Goal: Find specific page/section: Find specific page/section

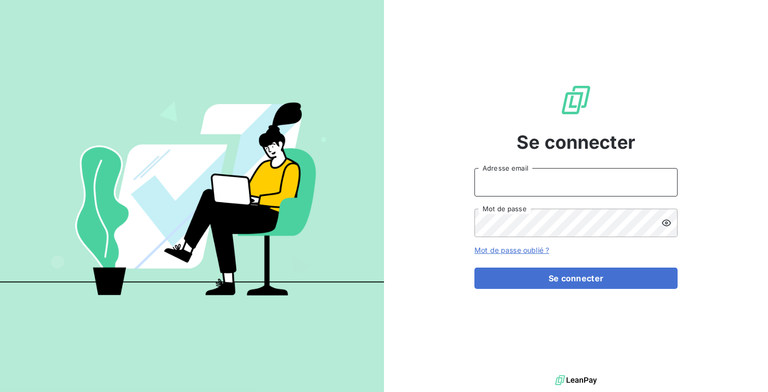
click at [568, 180] on input "Adresse email" at bounding box center [575, 182] width 203 height 28
type input "admin@guanterrodriguez"
click at [474, 268] on button "Se connecter" at bounding box center [575, 278] width 203 height 21
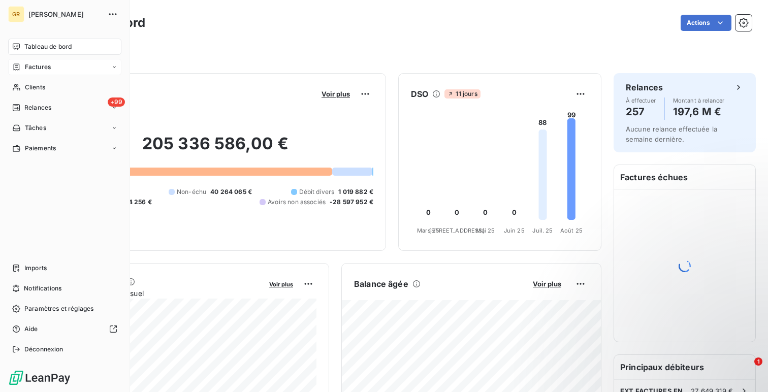
click at [53, 63] on div "Factures" at bounding box center [64, 67] width 113 height 16
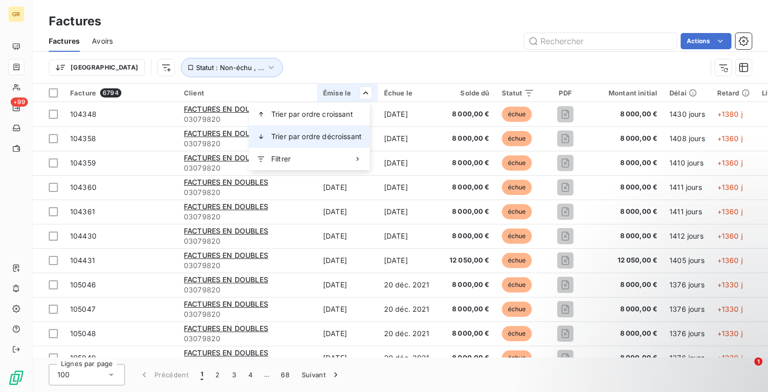
click at [343, 136] on span "Trier par ordre décroissant" at bounding box center [316, 137] width 90 height 10
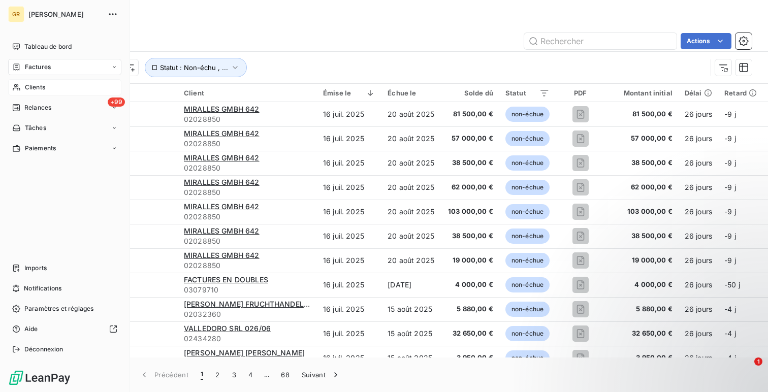
click at [35, 85] on span "Clients" at bounding box center [35, 87] width 20 height 9
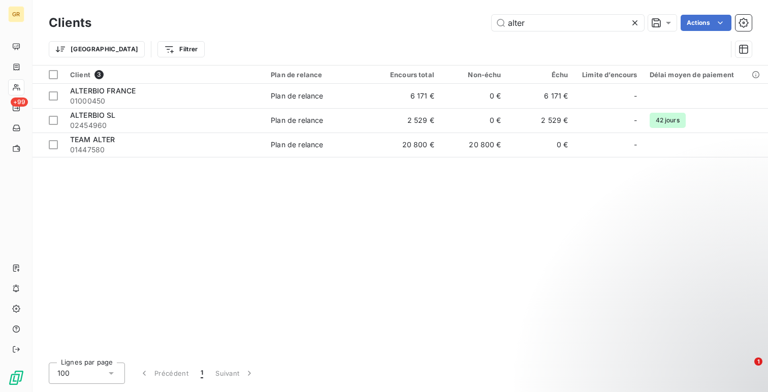
type input "alter"
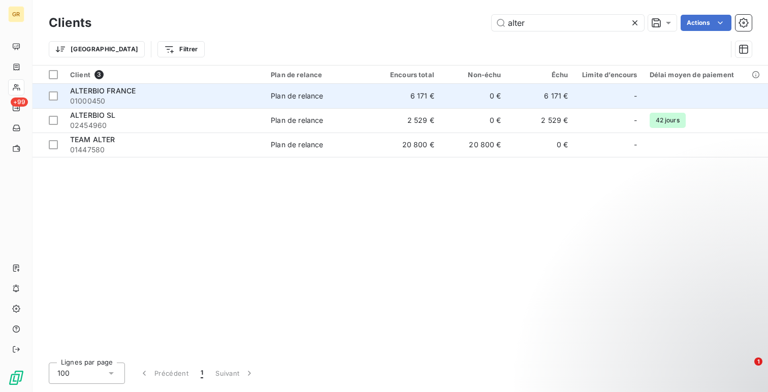
click at [111, 96] on span "01000450" at bounding box center [164, 101] width 188 height 10
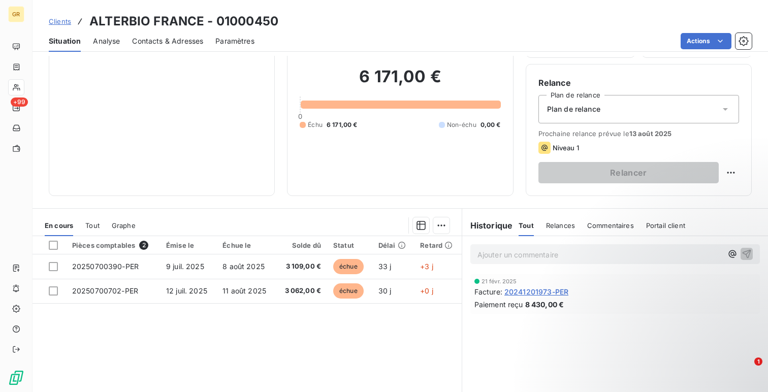
scroll to position [78, 0]
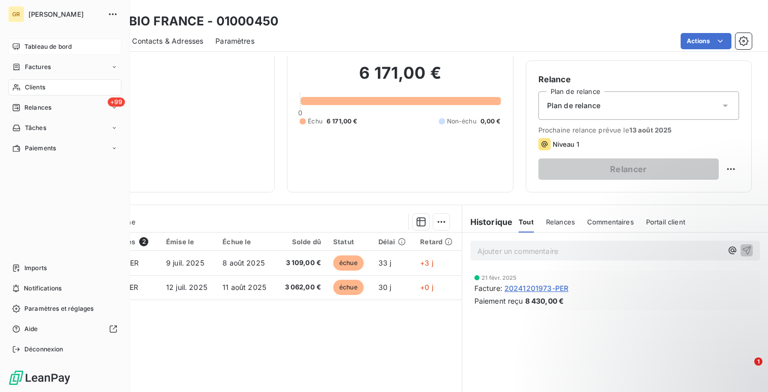
click at [63, 42] on span "Tableau de bord" at bounding box center [47, 46] width 47 height 9
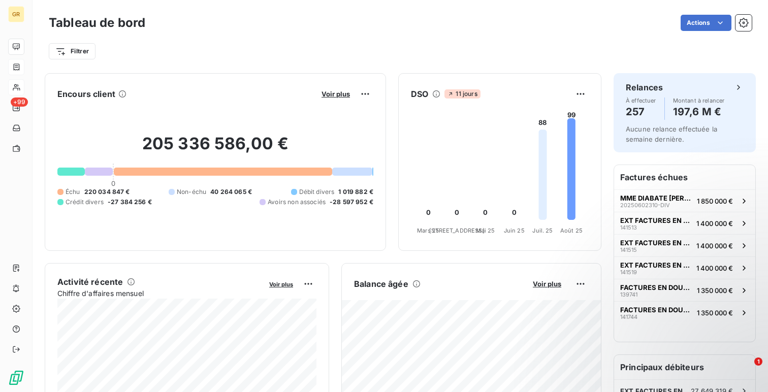
click at [21, 68] on div at bounding box center [16, 67] width 9 height 8
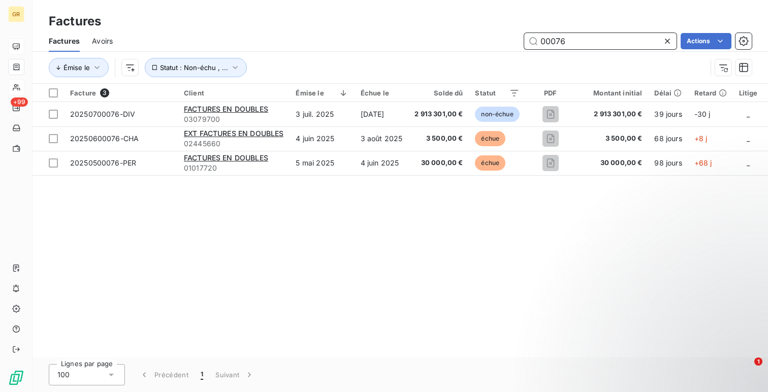
type input "00076"
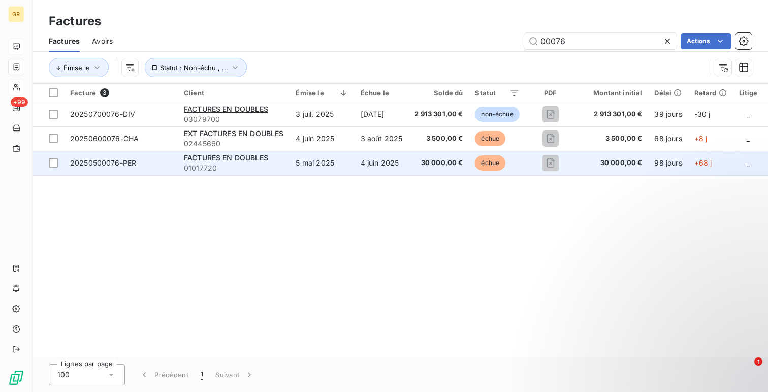
click at [153, 169] on td "20250500076-PER" at bounding box center [121, 163] width 114 height 24
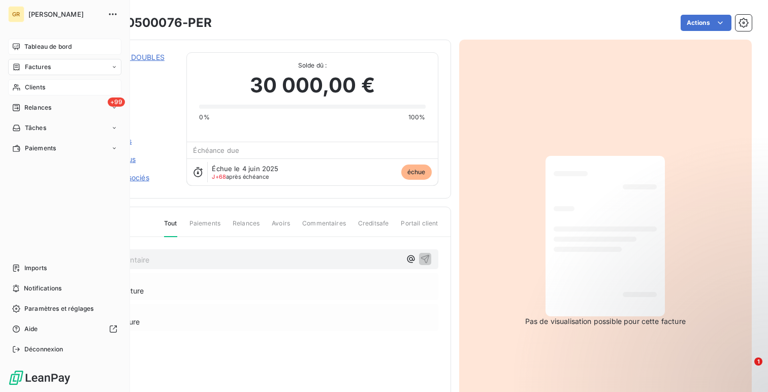
click at [23, 46] on div "Tableau de bord" at bounding box center [64, 47] width 113 height 16
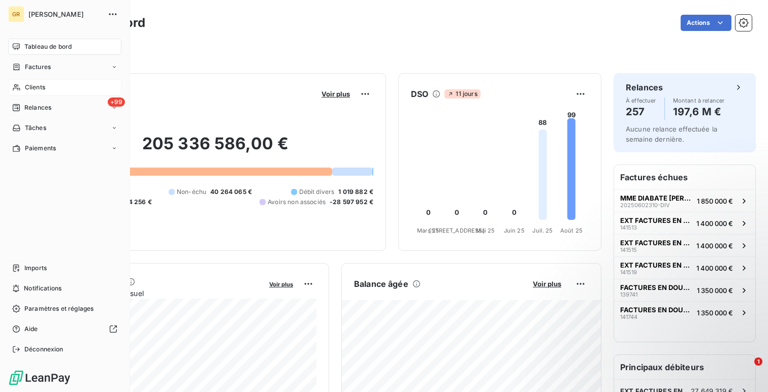
click at [24, 77] on nav "Tableau de bord Factures Clients +99 Relances Tâches Paiements" at bounding box center [64, 98] width 113 height 118
click at [24, 81] on div "Clients" at bounding box center [64, 87] width 113 height 16
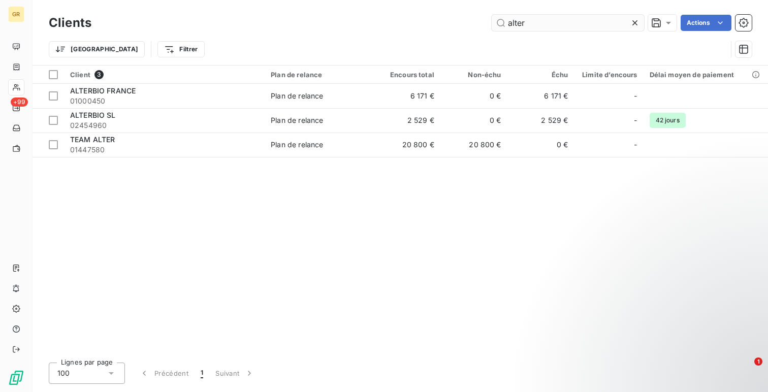
click at [585, 22] on input "alter" at bounding box center [568, 23] width 152 height 16
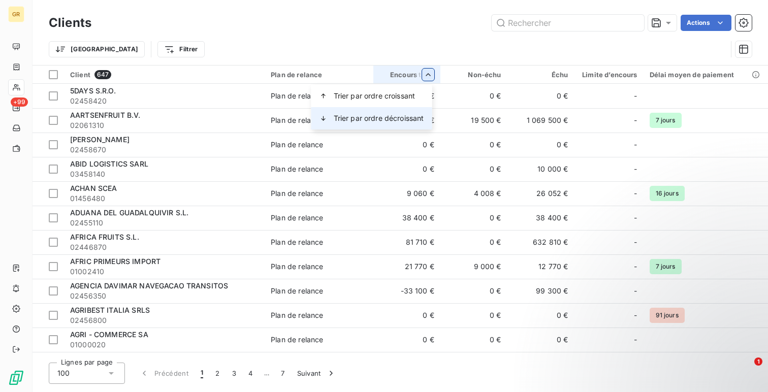
click at [415, 113] on div "Trier par ordre décroissant" at bounding box center [371, 118] width 121 height 22
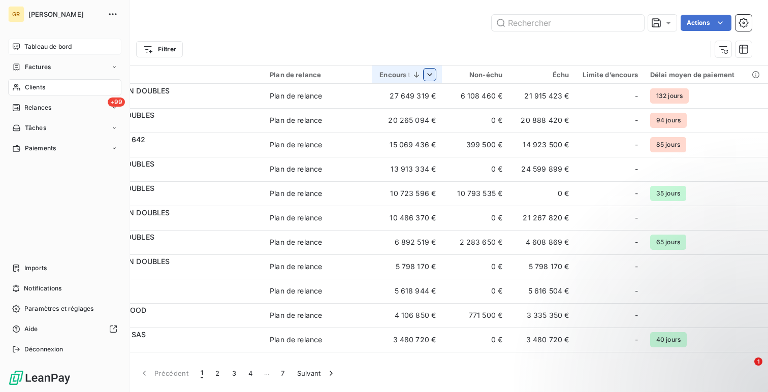
click at [26, 45] on span "Tableau de bord" at bounding box center [47, 46] width 47 height 9
